Goal: Transaction & Acquisition: Purchase product/service

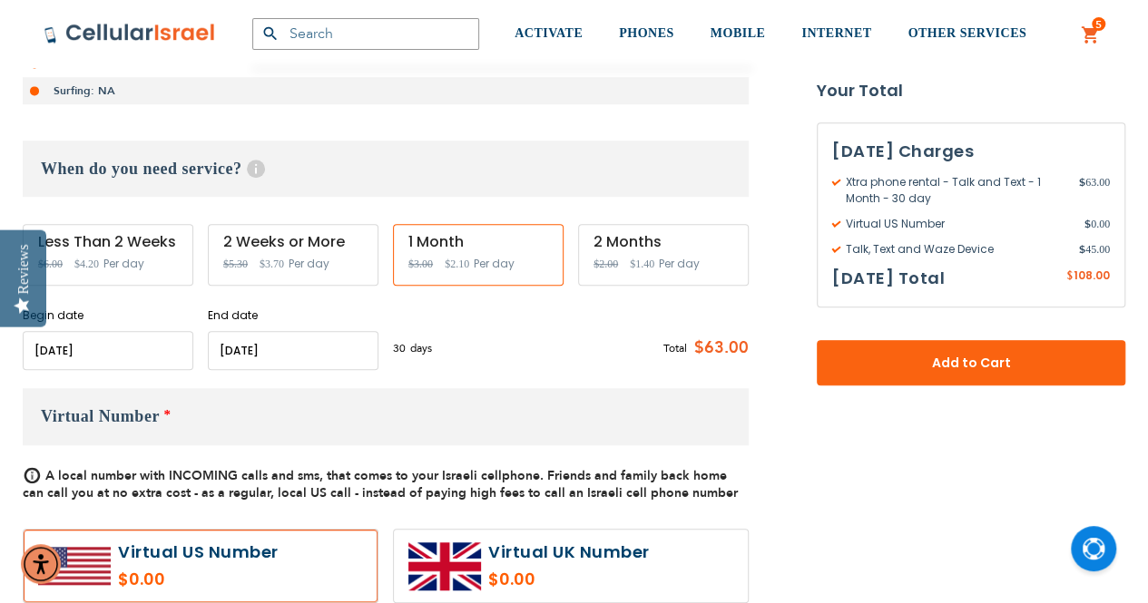
scroll to position [592, 0]
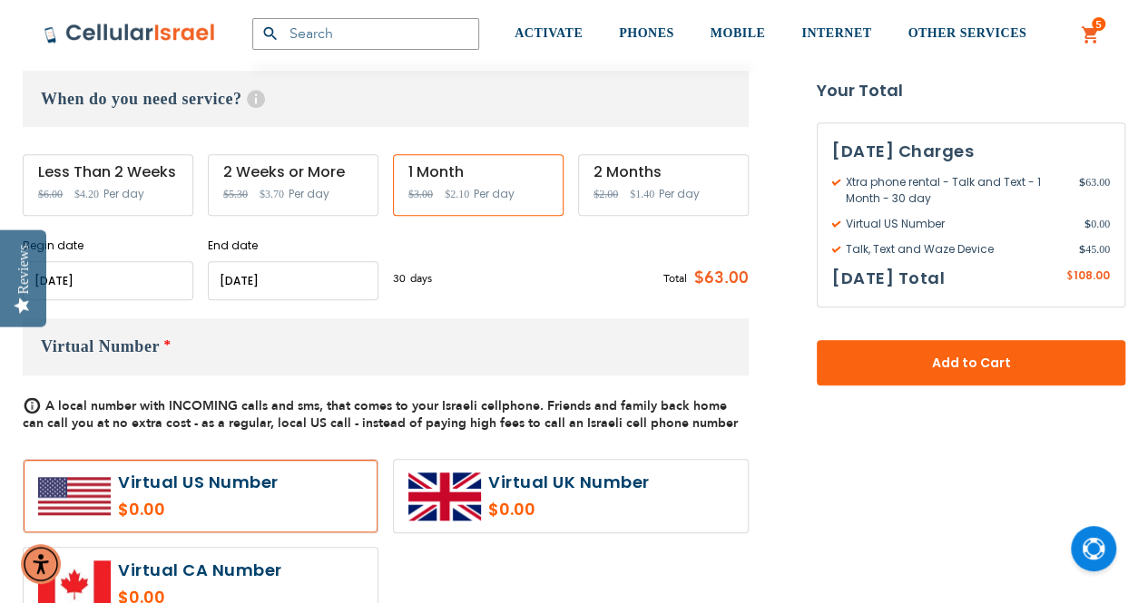
type input "[EMAIL_ADDRESS][DOMAIN_NAME]"
click at [295, 280] on input "name" at bounding box center [293, 280] width 171 height 39
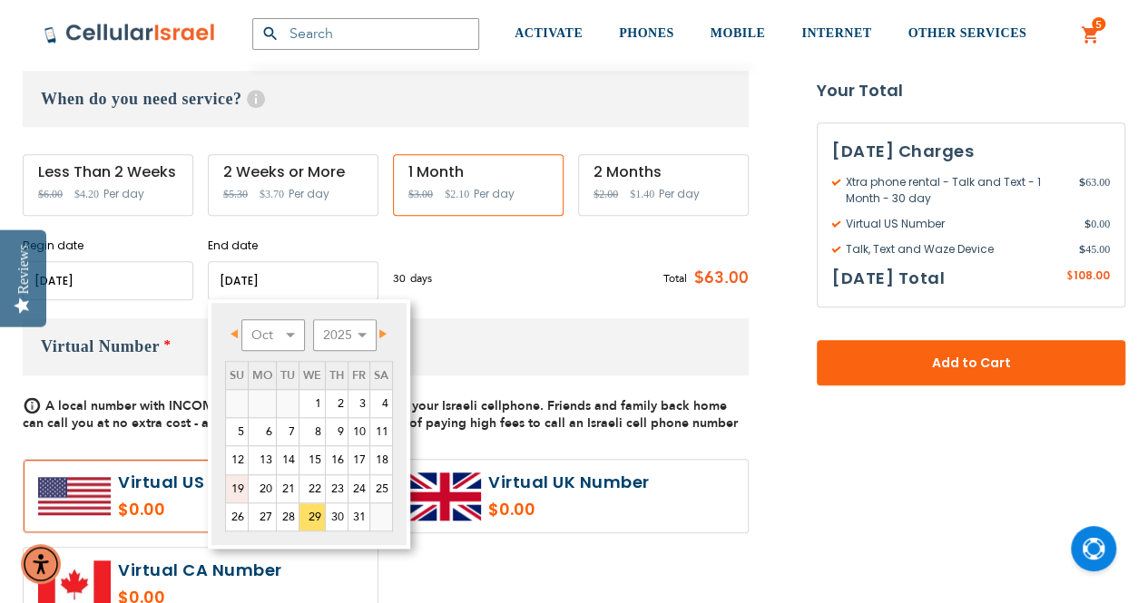
click at [240, 482] on link "19" at bounding box center [237, 488] width 22 height 27
type input "[DATE]"
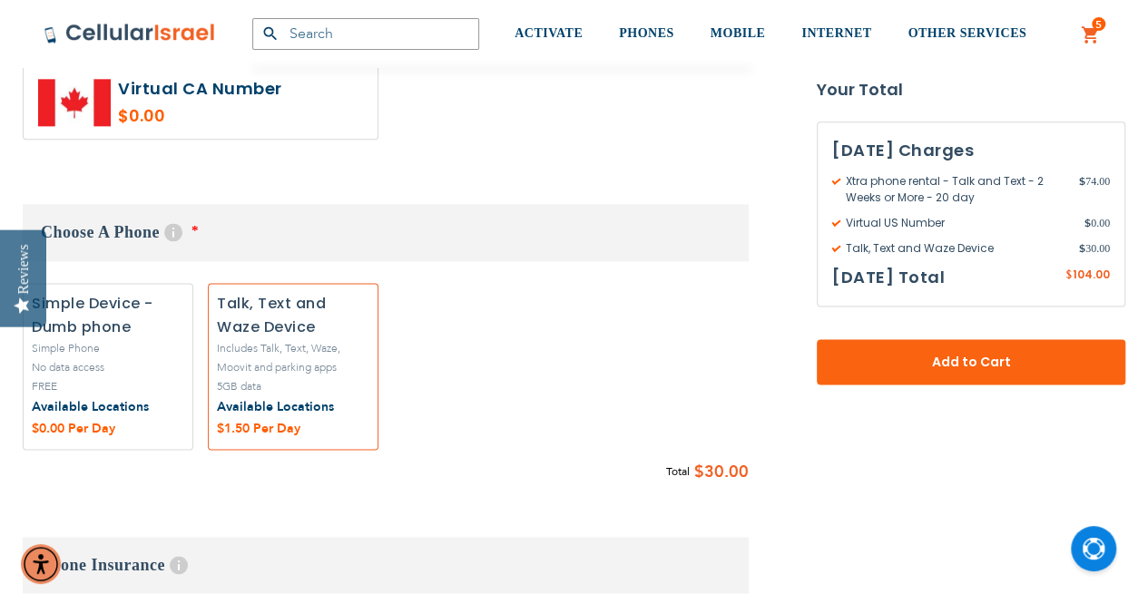
scroll to position [1045, 0]
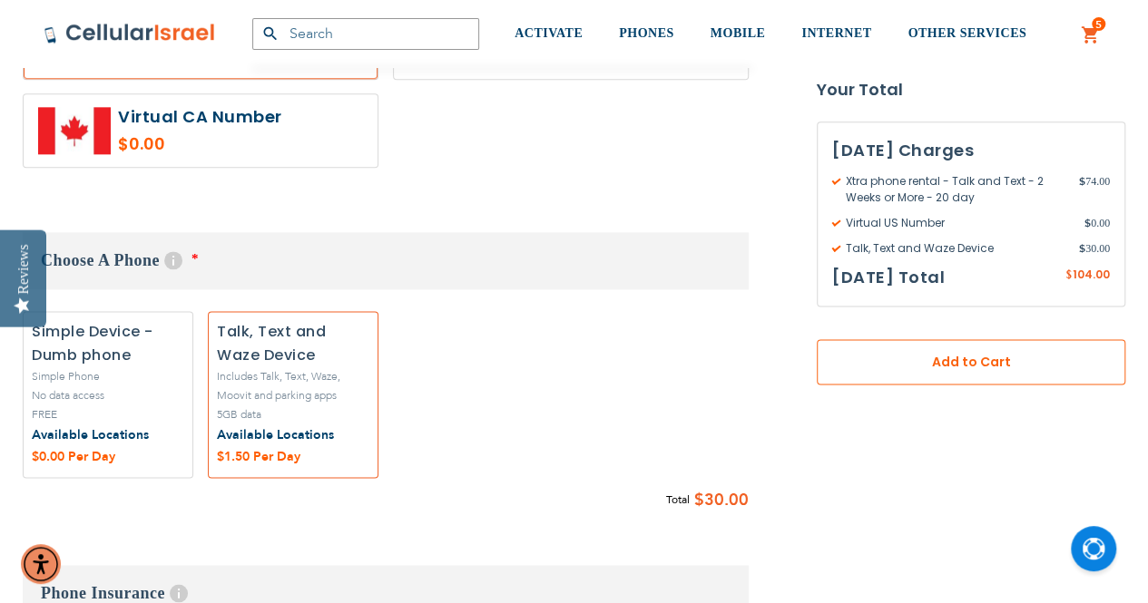
click at [939, 363] on span "Add to Cart" at bounding box center [971, 363] width 189 height 19
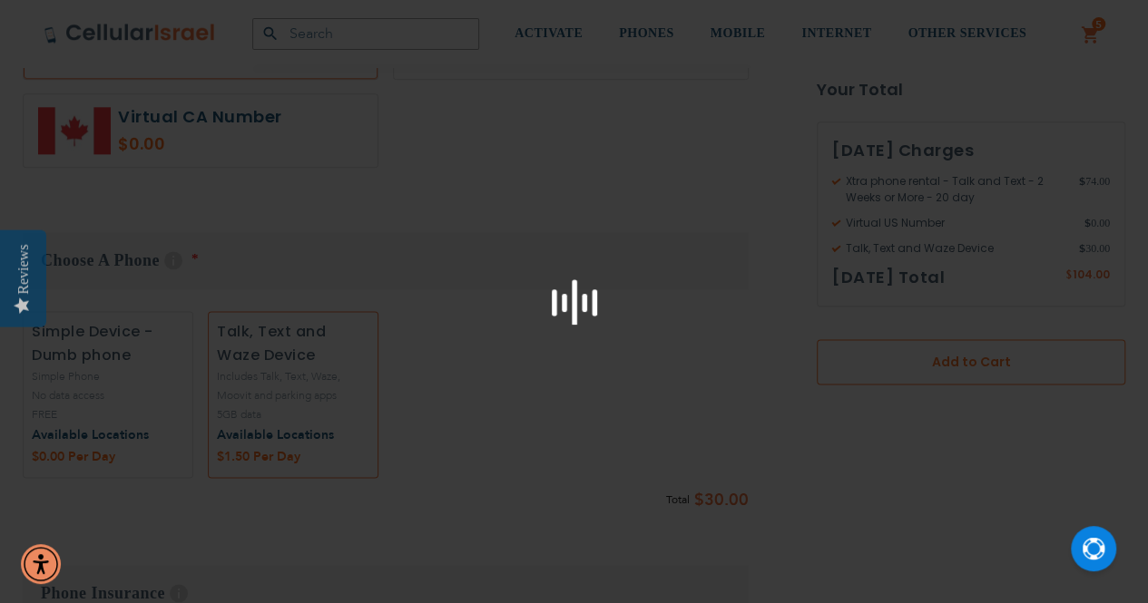
click at [939, 363] on div at bounding box center [574, 301] width 1148 height 603
